Goal: Transaction & Acquisition: Purchase product/service

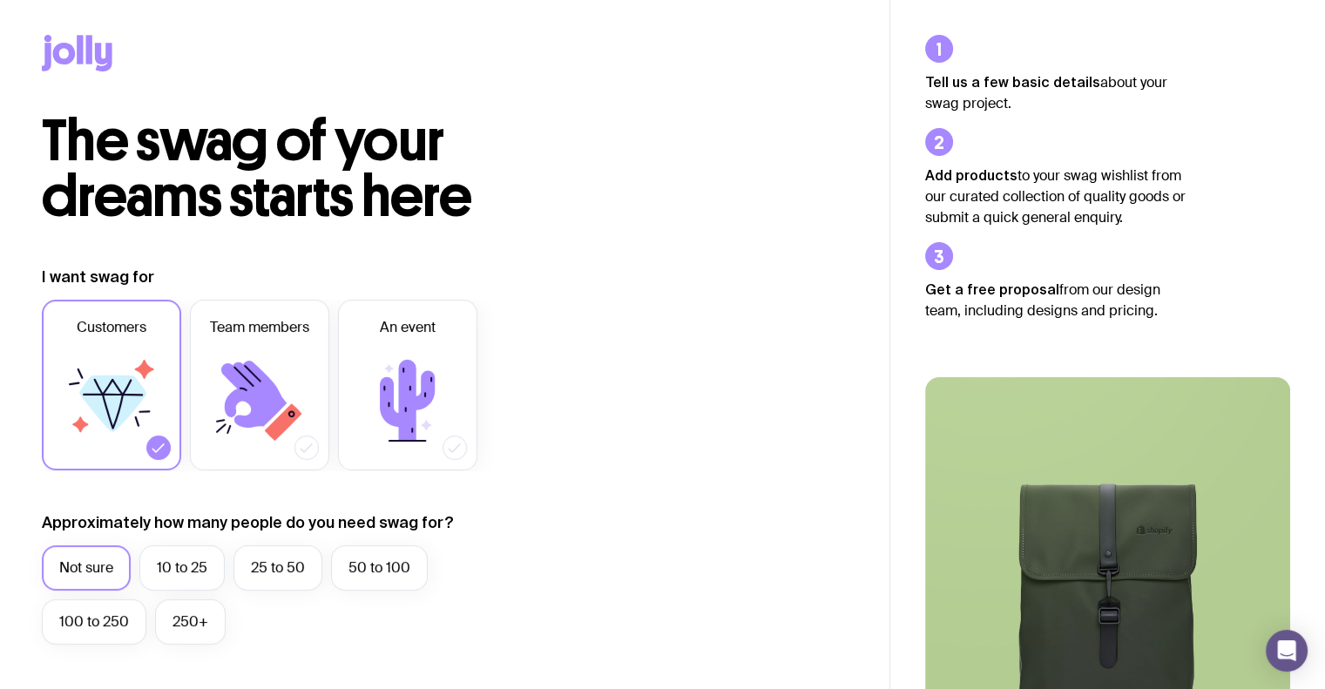
click at [67, 36] on icon at bounding box center [77, 53] width 71 height 37
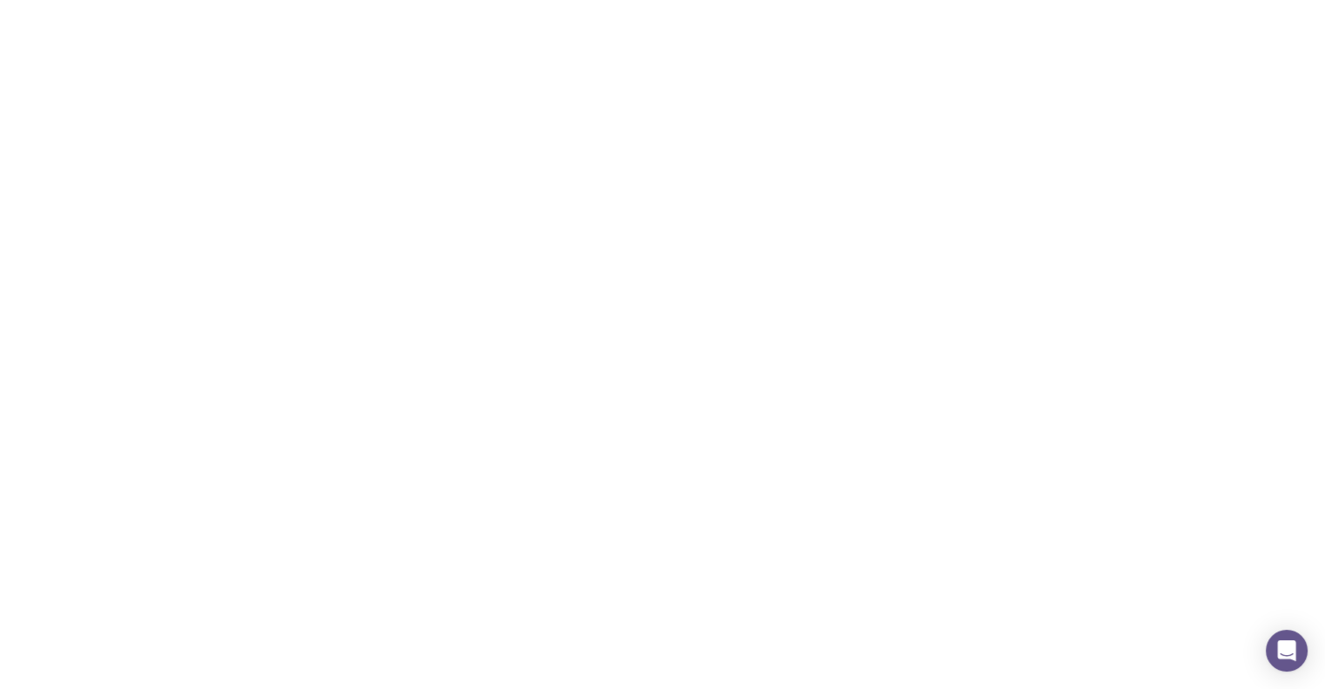
click at [69, 71] on icon at bounding box center [77, 53] width 71 height 37
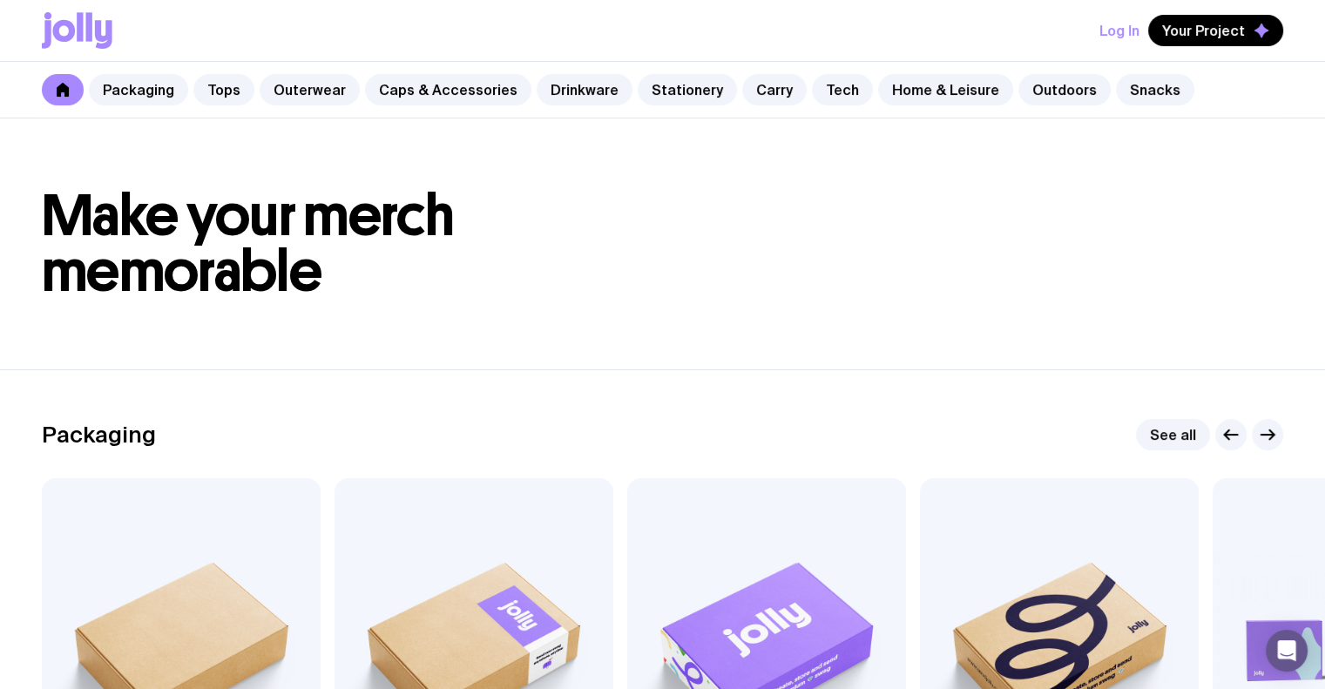
click at [1038, 44] on div "Log In Your Project" at bounding box center [663, 30] width 1242 height 61
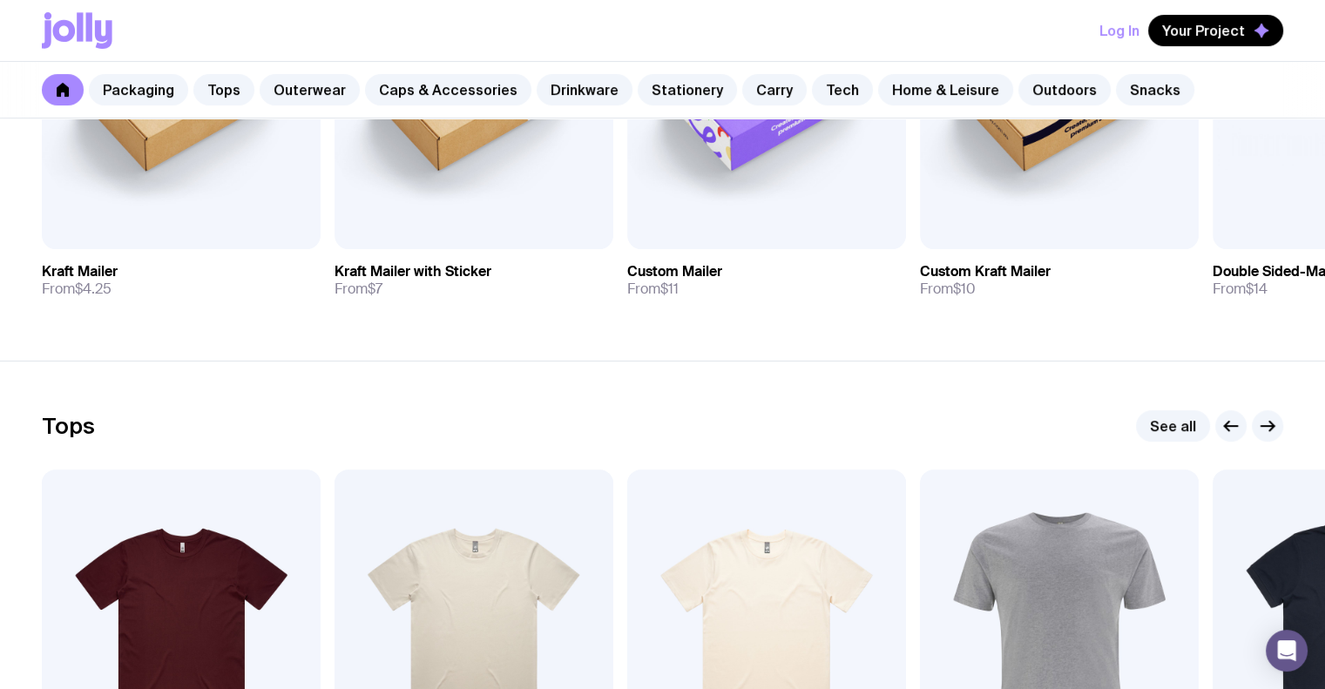
scroll to position [349, 0]
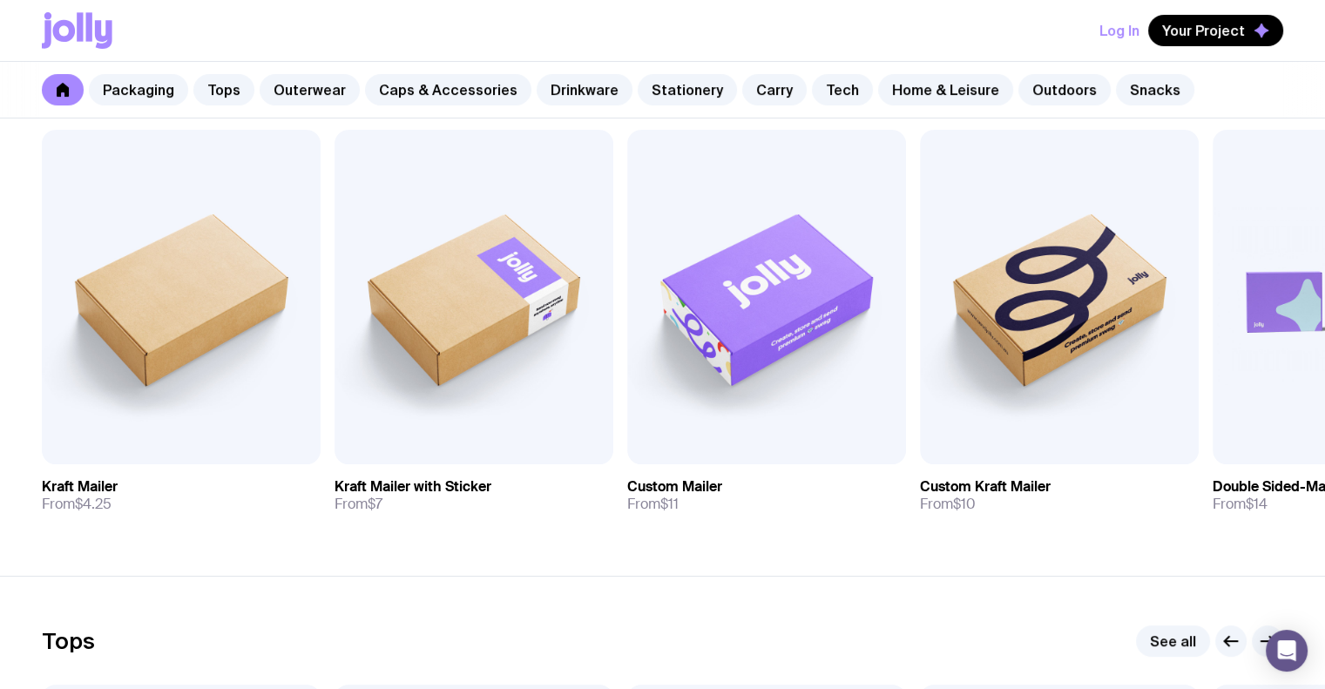
click at [695, 42] on div "Log In Your Project" at bounding box center [663, 30] width 1242 height 61
click at [666, 85] on link "Stationery" at bounding box center [687, 89] width 99 height 31
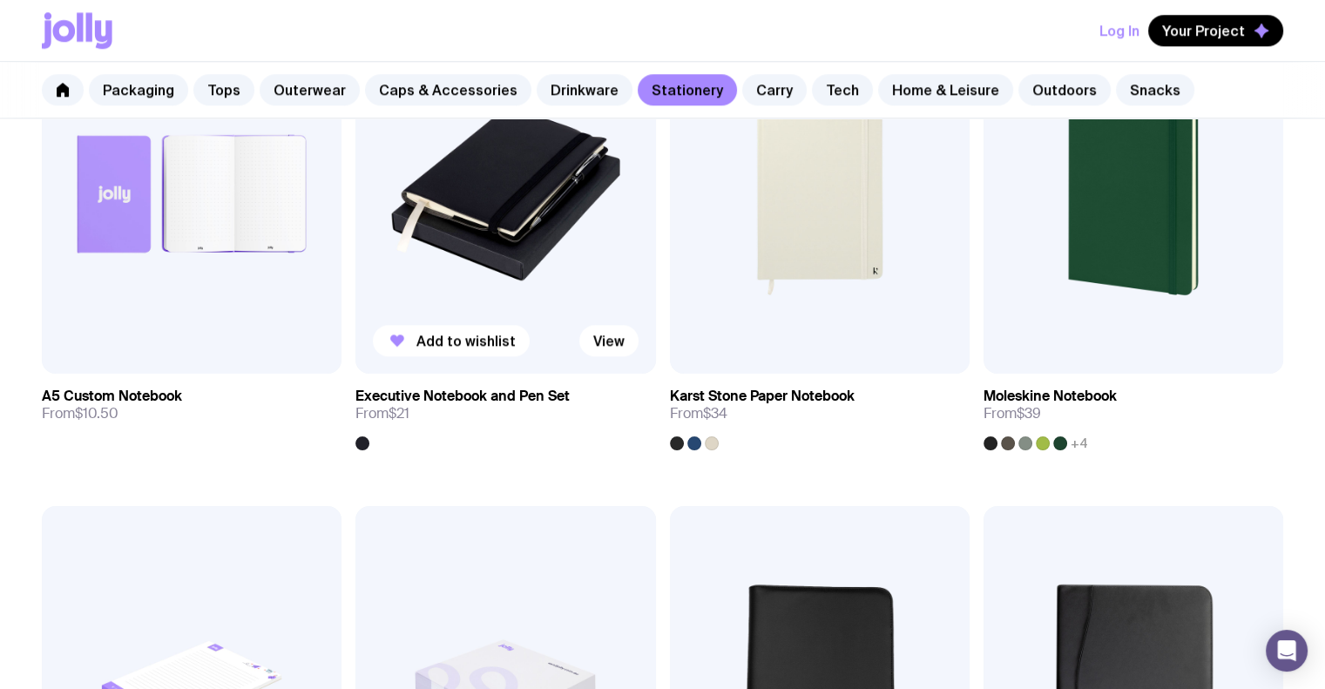
scroll to position [1569, 0]
